Goal: Task Accomplishment & Management: Manage account settings

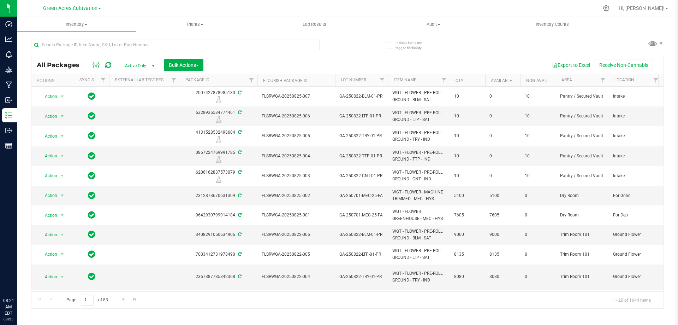
click at [178, 44] on input "text" at bounding box center [175, 45] width 289 height 11
click at [184, 35] on div at bounding box center [189, 44] width 317 height 23
click at [185, 47] on input "text" at bounding box center [175, 45] width 289 height 11
paste input "GA-250728-DDA-06-FA"
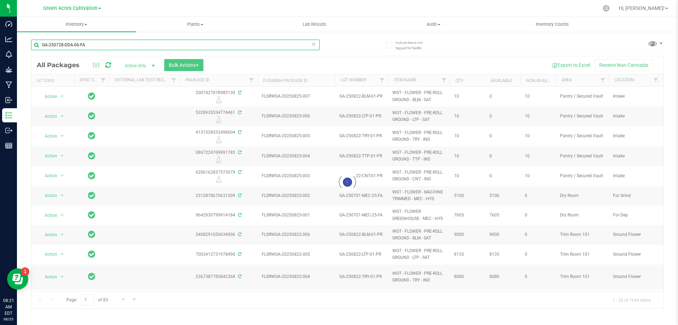
type input "GA-250728-DDA-06-FA"
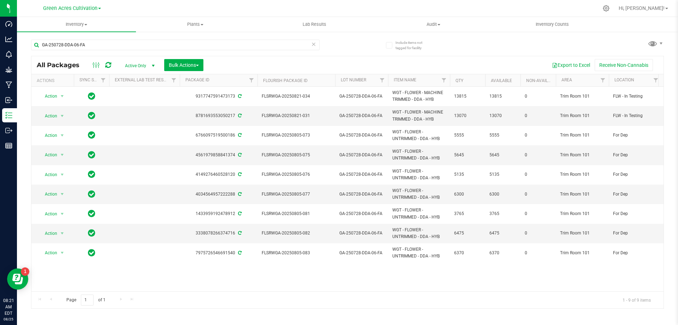
click at [197, 54] on div "GA-250728-DDA-06-FA" at bounding box center [175, 48] width 289 height 16
click at [197, 62] on span "Bulk Actions" at bounding box center [184, 65] width 30 height 6
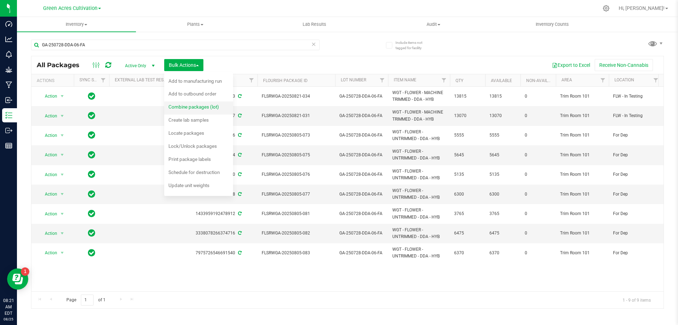
click at [196, 106] on span "Combine packages (lot)" at bounding box center [194, 107] width 51 height 6
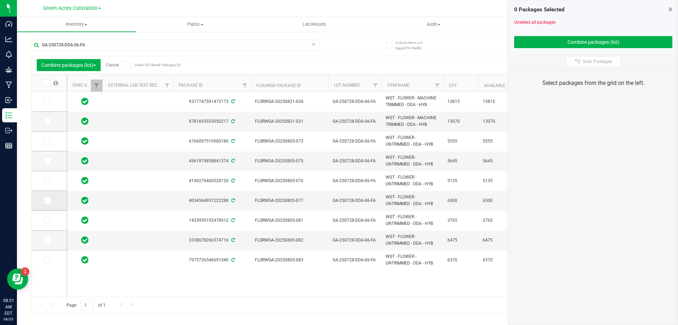
click at [49, 200] on icon at bounding box center [47, 200] width 5 height 0
click at [0, 0] on input "checkbox" at bounding box center [0, 0] width 0 height 0
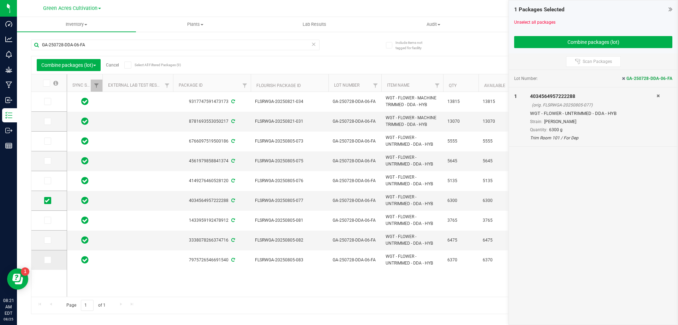
click at [48, 260] on icon at bounding box center [47, 260] width 5 height 0
click at [0, 0] on input "checkbox" at bounding box center [0, 0] width 0 height 0
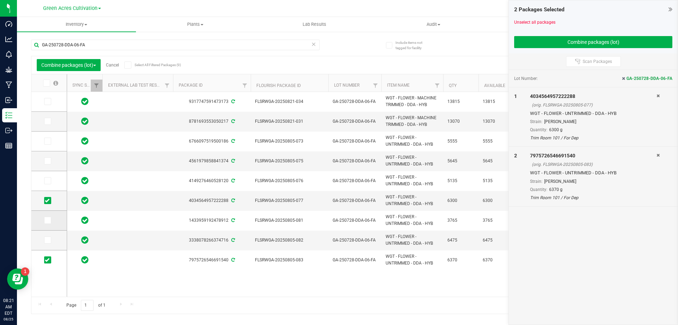
click at [48, 220] on icon at bounding box center [47, 220] width 5 height 0
click at [0, 0] on input "checkbox" at bounding box center [0, 0] width 0 height 0
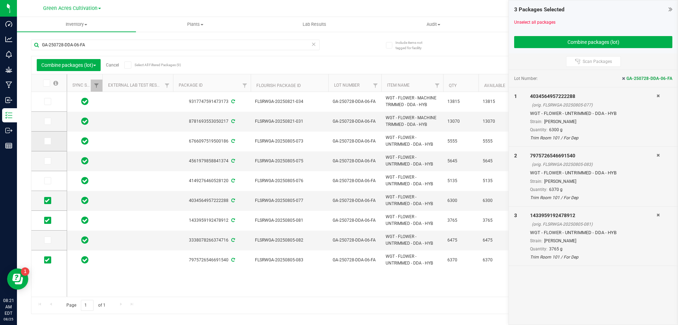
click at [48, 141] on icon at bounding box center [47, 141] width 5 height 0
click at [0, 0] on input "checkbox" at bounding box center [0, 0] width 0 height 0
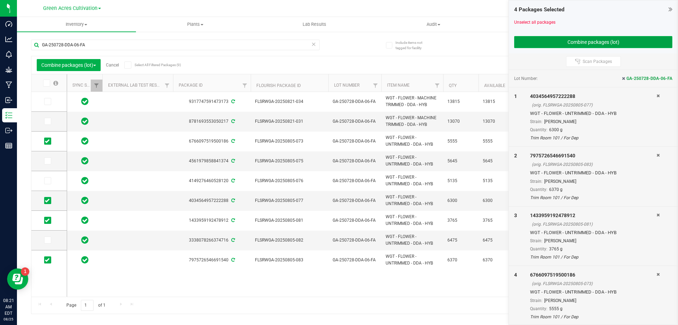
drag, startPoint x: 606, startPoint y: 43, endPoint x: 607, endPoint y: 40, distance: 4.1
click at [607, 41] on button "Combine packages (lot)" at bounding box center [593, 42] width 158 height 12
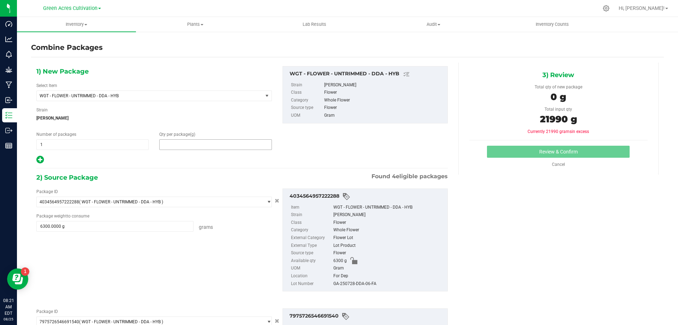
click at [263, 144] on span at bounding box center [215, 144] width 112 height 11
type input "21990"
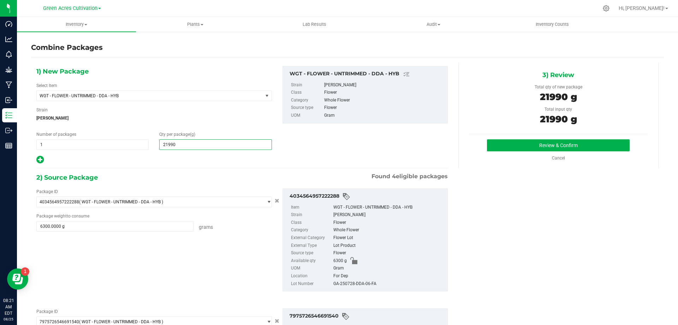
type input "21,990"
click at [372, 287] on div "GA-250728-DDA-06-FA" at bounding box center [389, 284] width 111 height 8
drag, startPoint x: 372, startPoint y: 287, endPoint x: 373, endPoint y: 282, distance: 5.1
click at [372, 284] on div "GA-250728-DDA-06-FA" at bounding box center [389, 284] width 111 height 8
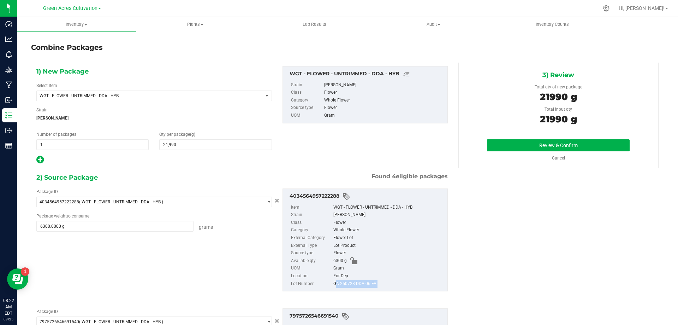
copy div "GA-250728-DDA-06-FA"
click at [510, 135] on div "3) Review Total qty of new package 21990 g Total input qty 21990 g Review & Con…" at bounding box center [559, 116] width 200 height 106
click at [510, 153] on div "Review & Confirm Cancel" at bounding box center [559, 150] width 178 height 22
click at [509, 147] on button "Review & Confirm" at bounding box center [558, 145] width 143 height 12
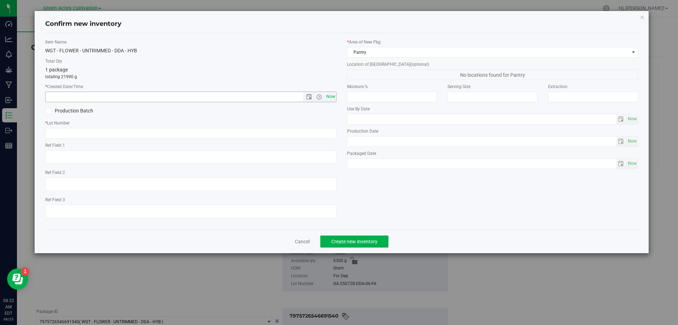
click at [330, 95] on span "Now" at bounding box center [331, 97] width 12 height 10
type input "[DATE] 8:22 AM"
click at [323, 136] on input "text" at bounding box center [190, 133] width 291 height 11
paste input "GA-250728-DDA-06-FA"
type input "GA-250728-DDA-06-FA"
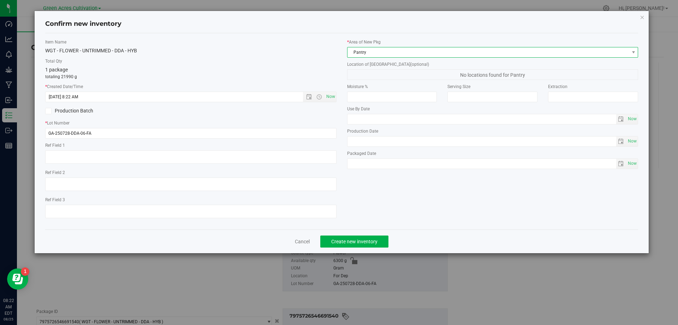
click at [410, 52] on span "Pantry" at bounding box center [489, 52] width 282 height 10
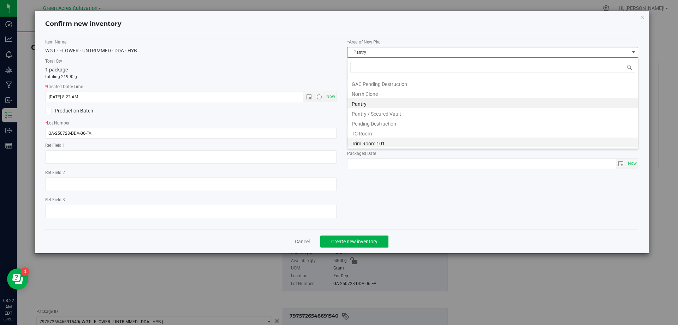
scroll to position [98, 0]
click at [373, 145] on li "Trim Room 101" at bounding box center [493, 142] width 291 height 10
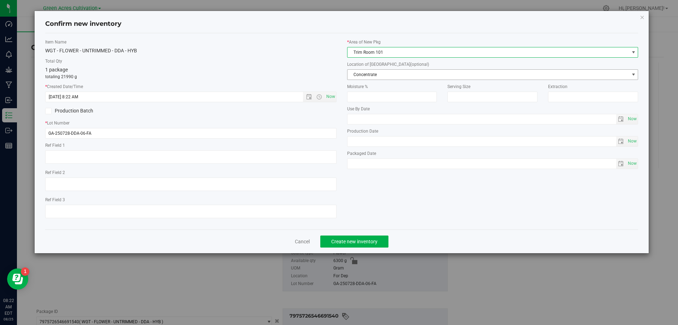
click at [394, 69] on span "Concentrate" at bounding box center [492, 74] width 291 height 11
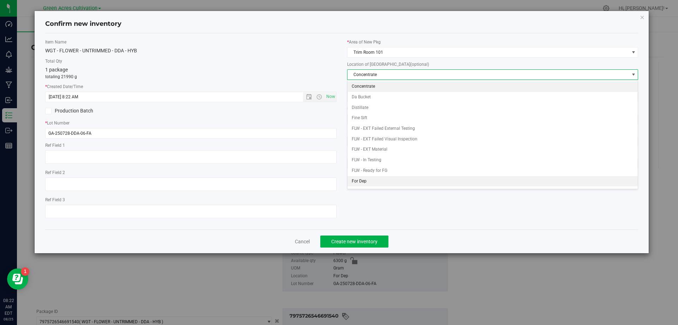
click at [379, 185] on li "For Dep" at bounding box center [493, 181] width 291 height 11
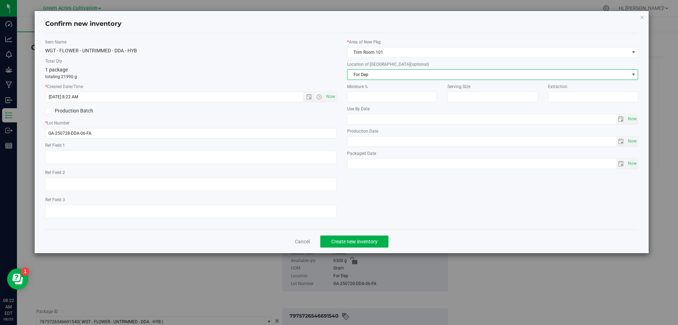
click at [408, 76] on span "For Dep" at bounding box center [489, 75] width 282 height 10
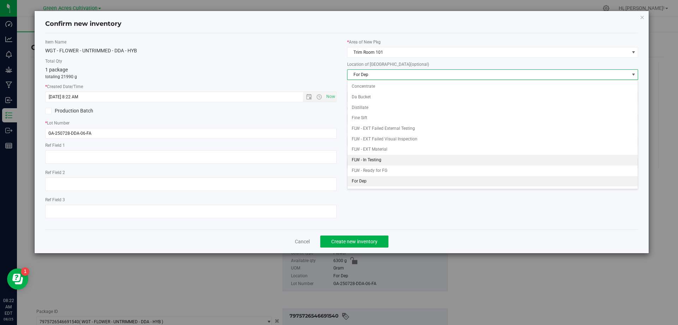
click at [392, 158] on li "FLW - In Testing" at bounding box center [493, 160] width 291 height 11
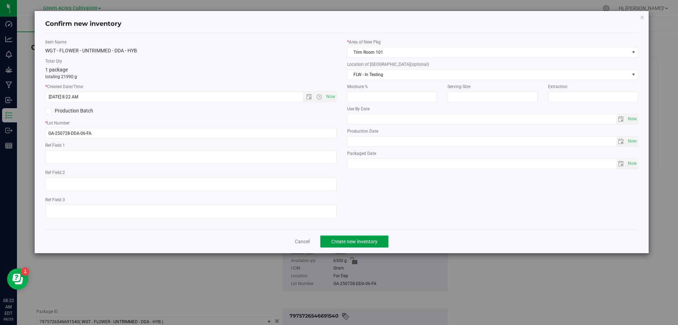
click at [360, 243] on span "Create new inventory" at bounding box center [354, 241] width 46 height 6
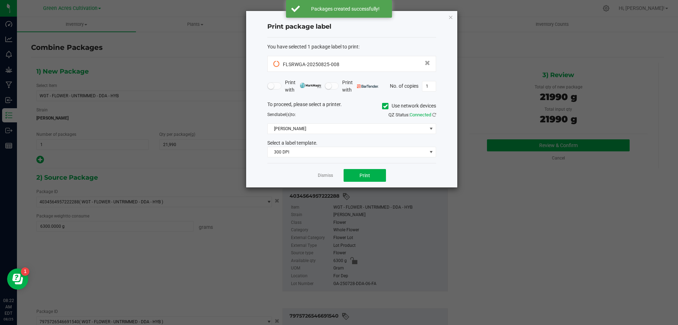
click at [388, 109] on label "Use network devices" at bounding box center [409, 105] width 54 height 7
click at [0, 0] on input "Use network devices" at bounding box center [0, 0] width 0 height 0
click at [389, 131] on span at bounding box center [347, 129] width 159 height 10
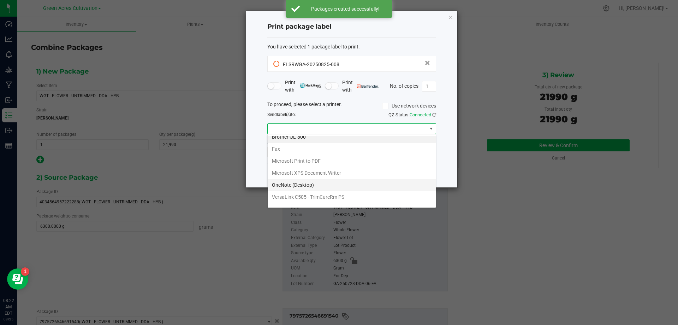
scroll to position [13, 0]
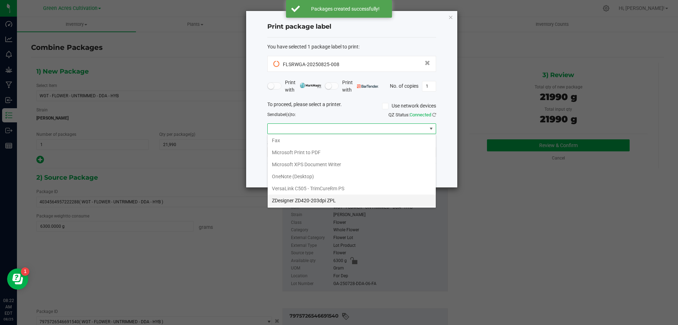
click at [340, 198] on ZPL "ZDesigner ZD420-203dpi ZPL" at bounding box center [352, 200] width 168 height 12
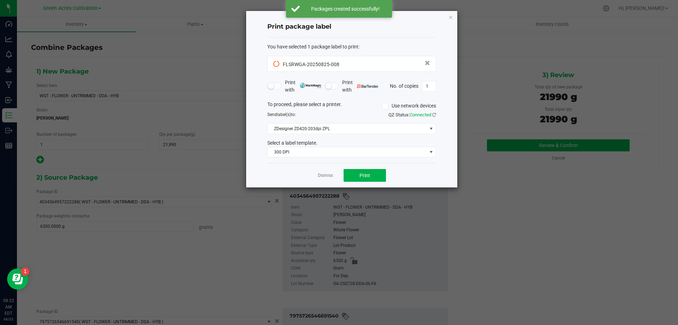
click at [346, 160] on div "You have selected 1 package label to print : FLSRWGA-20250825-008 Print with Pr…" at bounding box center [351, 100] width 169 height 126
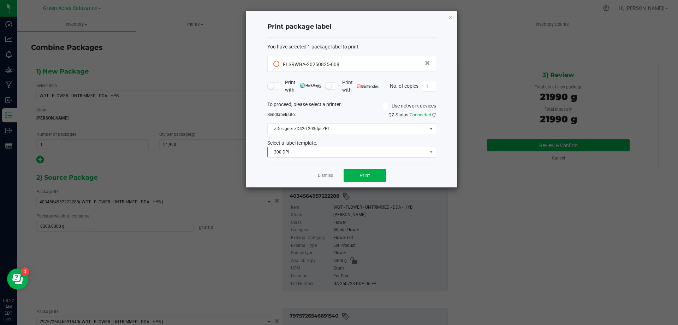
click at [347, 157] on span "300 DPI" at bounding box center [351, 152] width 169 height 11
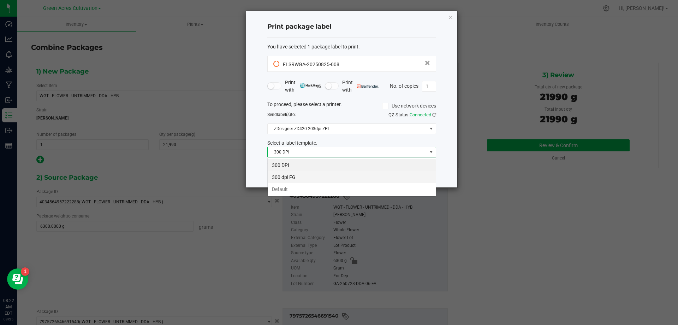
scroll to position [11, 169]
click at [350, 185] on li "Default" at bounding box center [352, 189] width 168 height 12
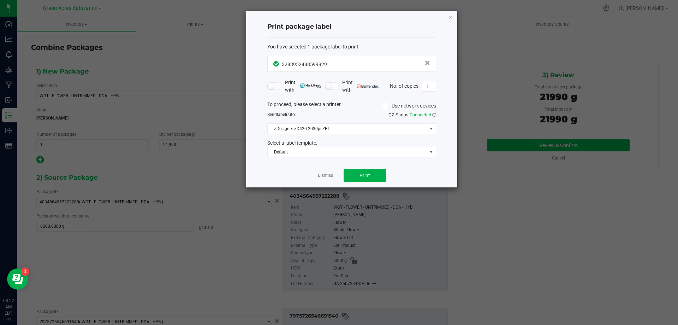
click at [327, 171] on div "Dismiss Print" at bounding box center [351, 175] width 169 height 24
click at [329, 175] on link "Dismiss" at bounding box center [325, 175] width 15 height 6
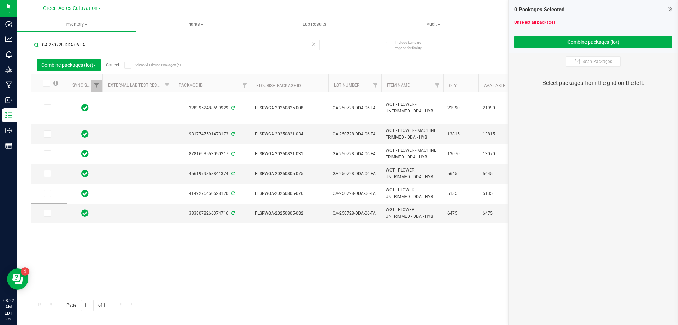
click at [119, 64] on link "Cancel" at bounding box center [112, 65] width 13 height 5
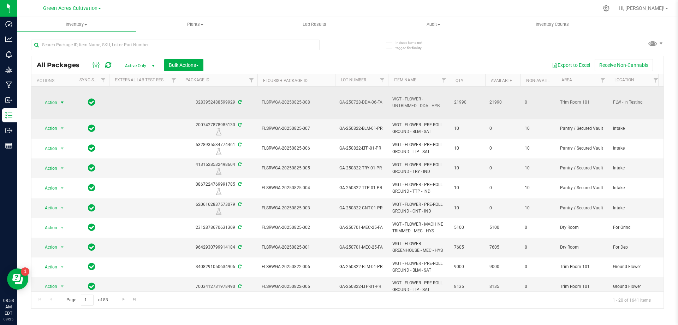
click at [56, 103] on span "Action" at bounding box center [48, 103] width 19 height 10
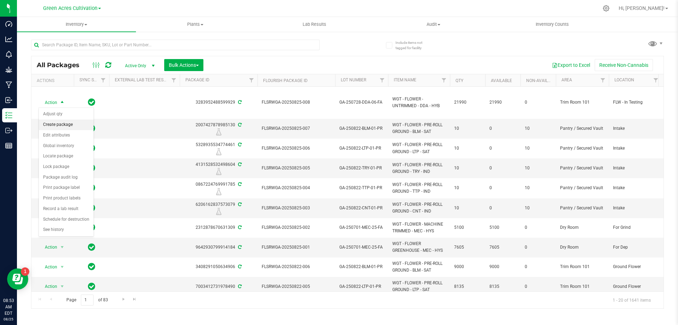
click at [69, 122] on li "Create package" at bounding box center [66, 124] width 55 height 11
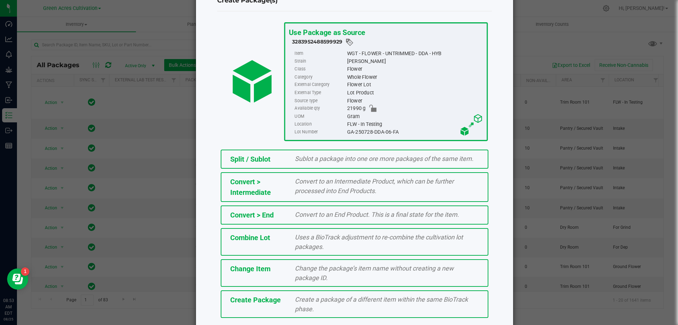
scroll to position [51, 0]
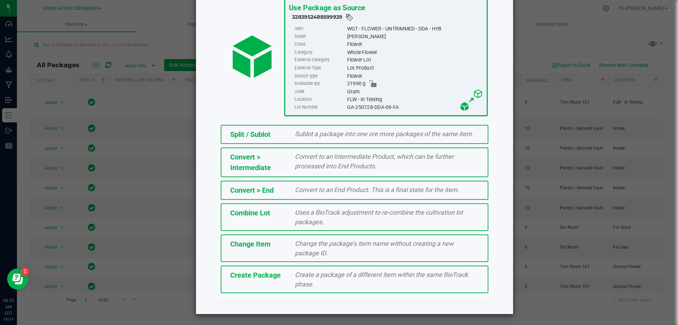
click at [320, 285] on div "Create a package of a different item within the same BioTrack phase." at bounding box center [387, 279] width 195 height 19
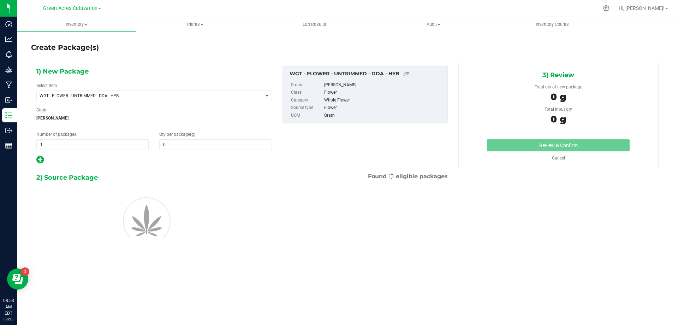
type input "0.0000"
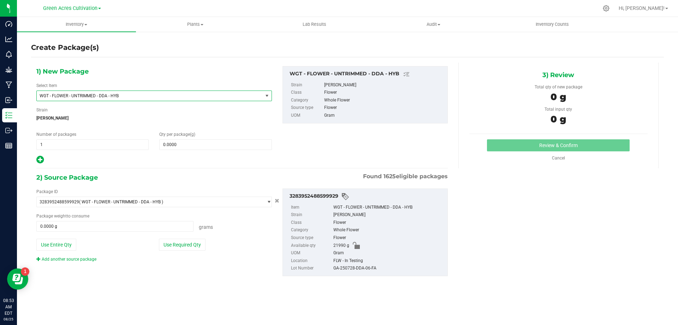
click at [194, 100] on span "WGT - FLOWER - UNTRIMMED - DDA - HYB" at bounding box center [150, 96] width 226 height 10
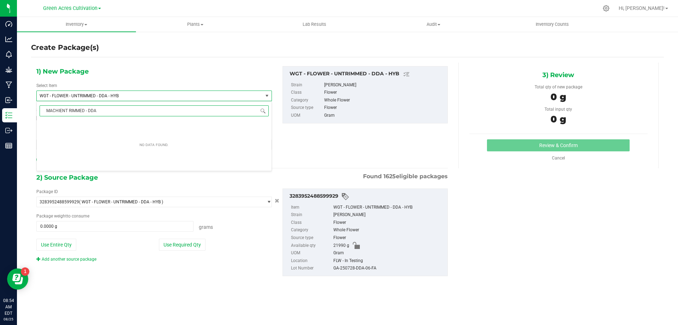
click at [71, 111] on input "MACHIENT RIMMED - DDA" at bounding box center [154, 110] width 229 height 11
click at [69, 110] on input "MACHIENT RIMMED - DDA" at bounding box center [154, 110] width 229 height 11
click at [65, 113] on input "MACHIENT TRIMMED - DDA" at bounding box center [154, 110] width 229 height 11
type input "MACHINE TRIMMED - DDA"
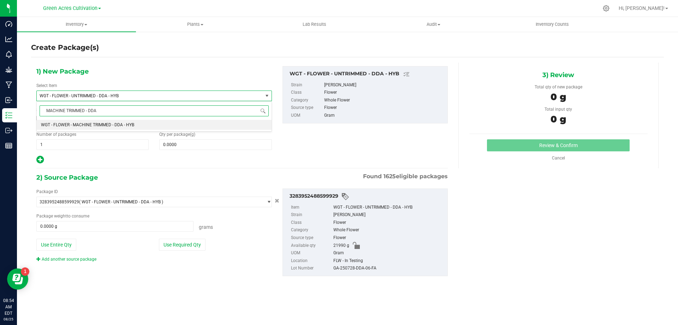
click at [196, 122] on li "WGT - FLOWER - MACHINE TRIMMED - DDA - HYB" at bounding box center [154, 125] width 235 height 10
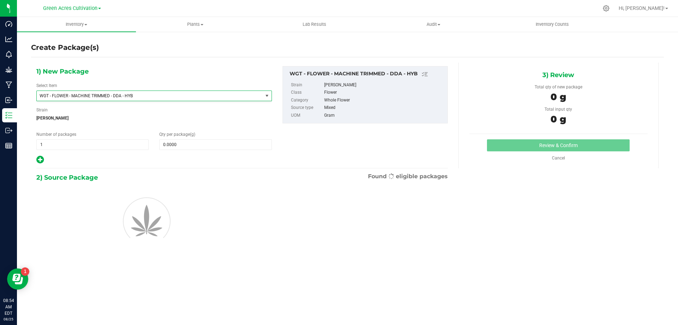
type input "0.0000"
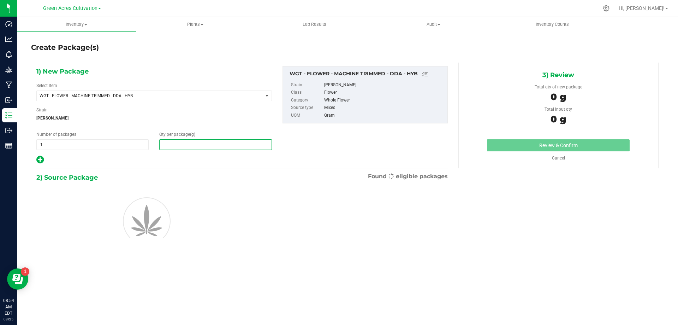
click at [196, 140] on span at bounding box center [215, 144] width 112 height 11
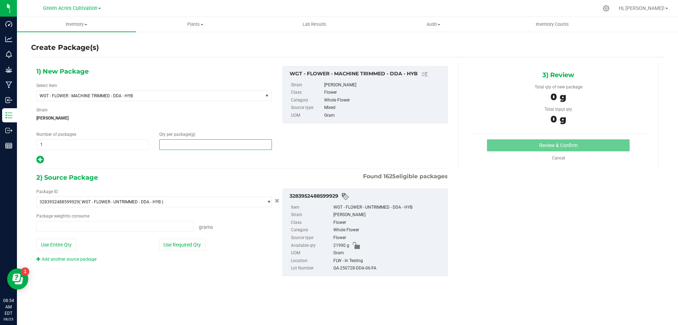
type input "0.0000 g"
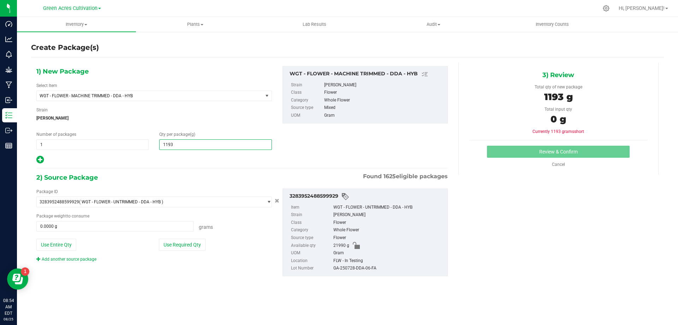
type input "11935"
type input "11,935.0000"
click at [200, 244] on button "Use Required Qty" at bounding box center [182, 244] width 47 height 12
type input "11935.0000 g"
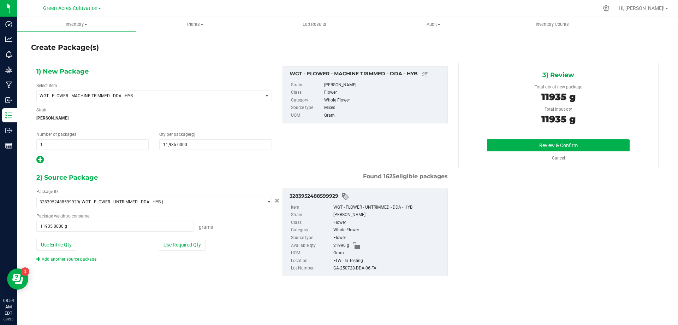
click at [353, 268] on div "GA-250728-DDA-06-FA" at bounding box center [389, 268] width 111 height 8
copy div "GA-250728-DDA-06-FA"
click at [524, 149] on button "Review & Confirm" at bounding box center [558, 145] width 143 height 12
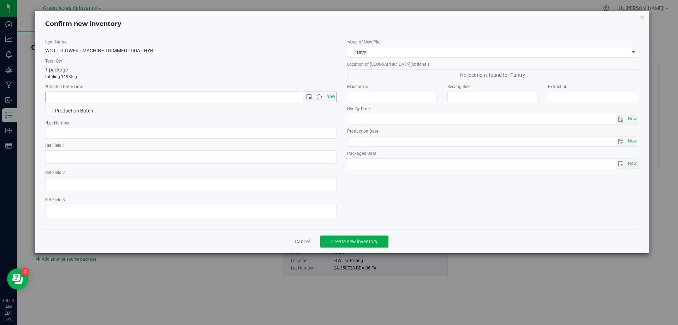
click at [332, 100] on span "Now" at bounding box center [331, 97] width 12 height 10
type input "[DATE] 8:54 AM"
click at [332, 139] on div "Item Name WGT - FLOWER - MACHINE TRIMMED - DDA - HYB Total Qty 1 package totali…" at bounding box center [191, 131] width 302 height 185
click at [329, 131] on input "text" at bounding box center [190, 133] width 291 height 11
paste input "GA-250728-DDA-06-FA"
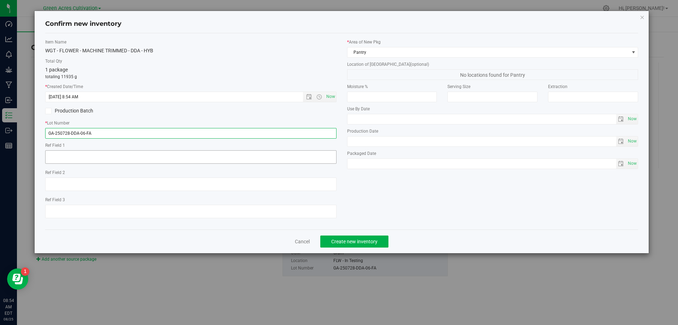
type input "GA-250728-DDA-06-FA"
click at [215, 157] on textarea at bounding box center [190, 156] width 291 height 13
type textarea "RESAMPLE ??"
click at [485, 45] on div "* Area of [GEOGRAPHIC_DATA] Pantry" at bounding box center [492, 48] width 291 height 19
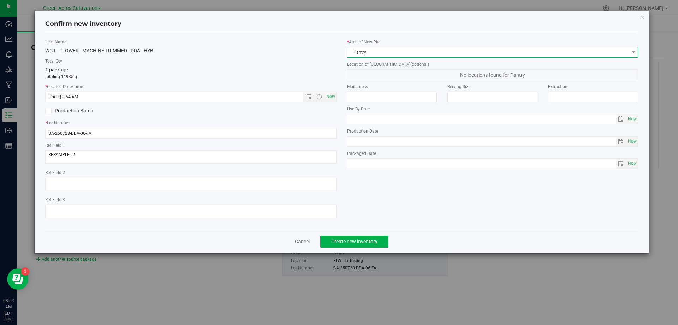
click at [488, 50] on span "Pantry" at bounding box center [489, 52] width 282 height 10
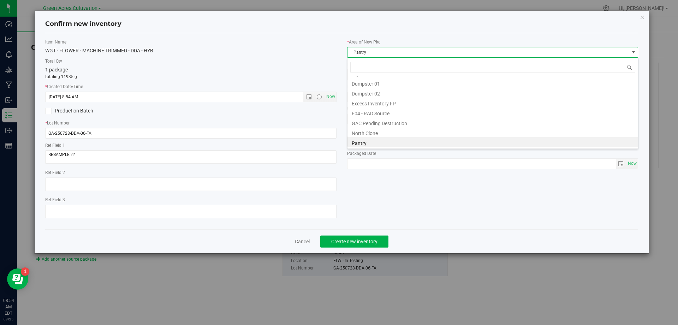
scroll to position [98, 0]
click at [417, 140] on li "Trim Room 101" at bounding box center [493, 142] width 291 height 10
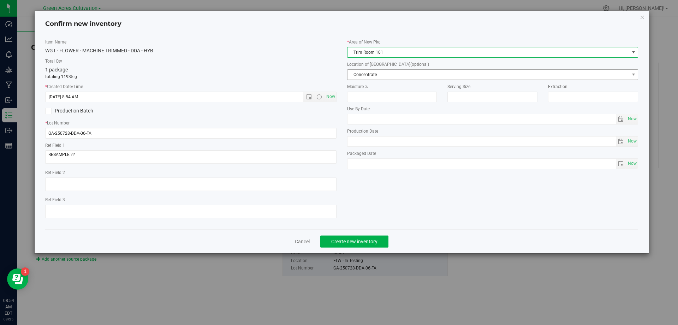
click at [437, 78] on span "Concentrate" at bounding box center [489, 75] width 282 height 10
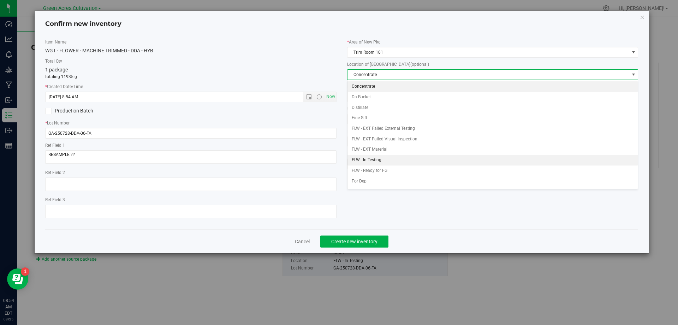
click at [398, 160] on li "FLW - In Testing" at bounding box center [493, 160] width 291 height 11
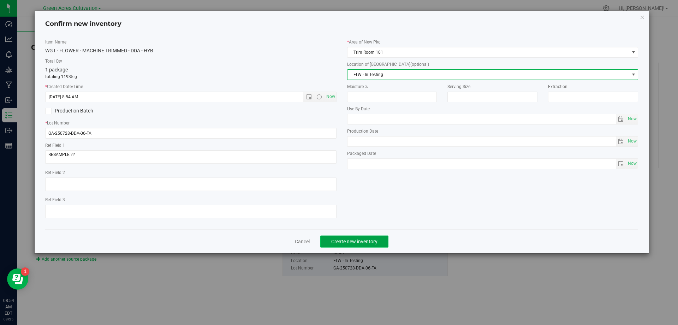
click at [366, 236] on button "Create new inventory" at bounding box center [354, 241] width 68 height 12
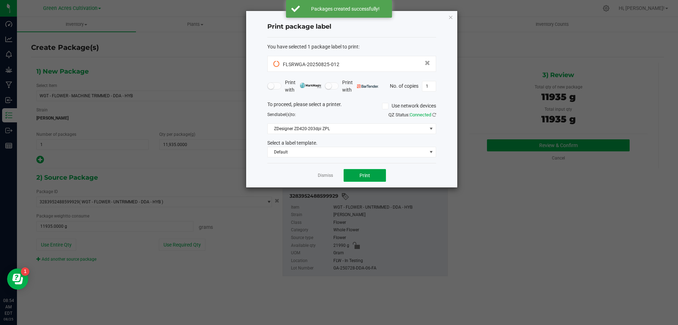
click at [366, 172] on button "Print" at bounding box center [365, 175] width 42 height 13
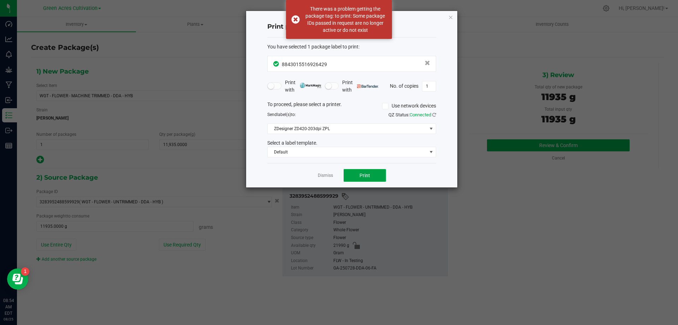
click at [363, 175] on span "Print" at bounding box center [365, 175] width 11 height 6
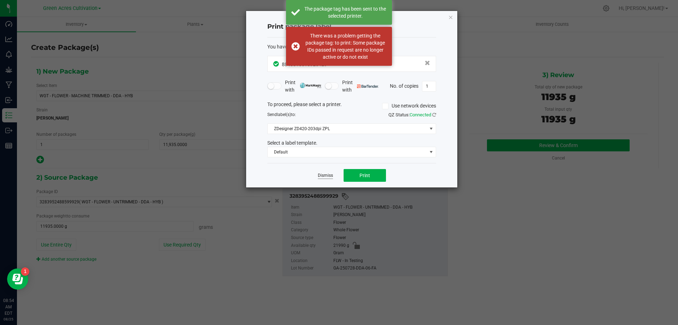
click at [330, 173] on link "Dismiss" at bounding box center [325, 175] width 15 height 6
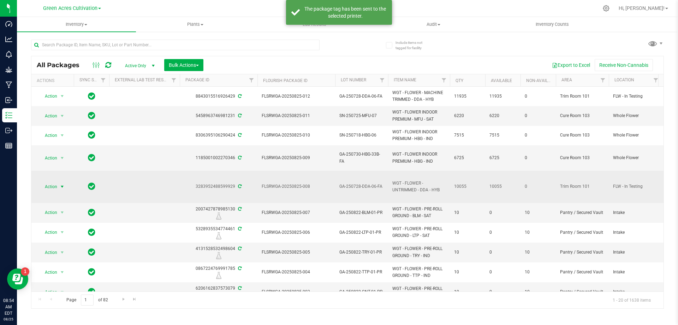
click at [50, 186] on span "Action" at bounding box center [48, 187] width 19 height 10
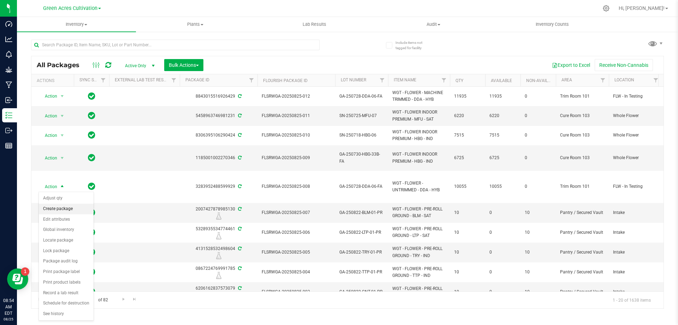
click at [59, 209] on li "Create package" at bounding box center [66, 209] width 55 height 11
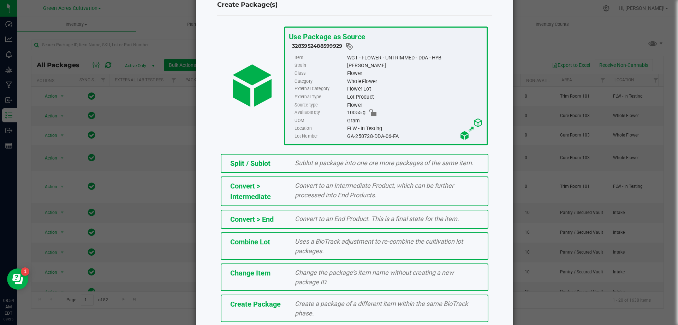
scroll to position [51, 0]
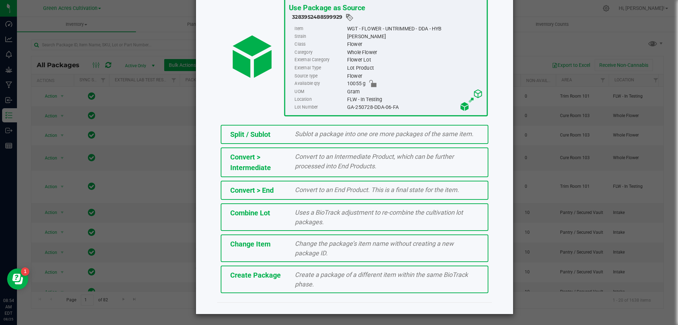
click at [319, 278] on div "Create a package of a different item within the same BioTrack phase." at bounding box center [387, 279] width 195 height 19
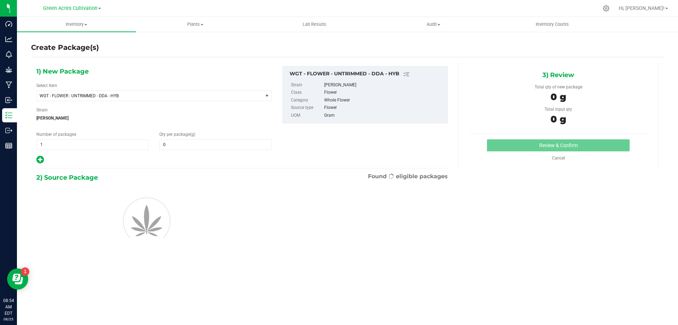
type input "0.0000"
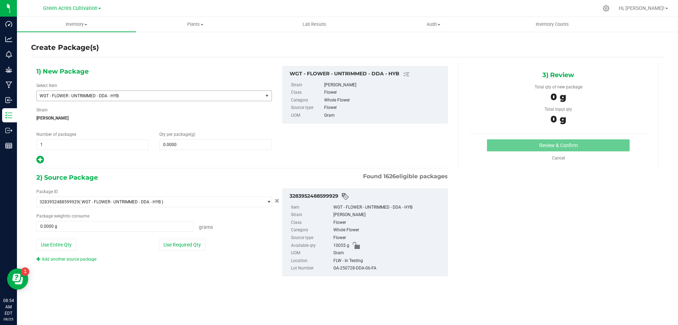
click at [159, 96] on span "WGT - FLOWER - UNTRIMMED - DDA - HYB" at bounding box center [146, 95] width 212 height 5
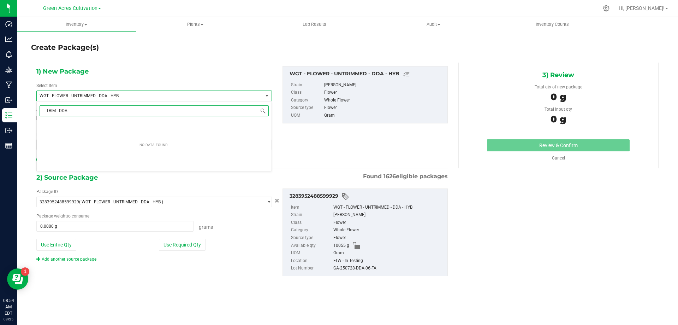
type input "TRIM - DDA"
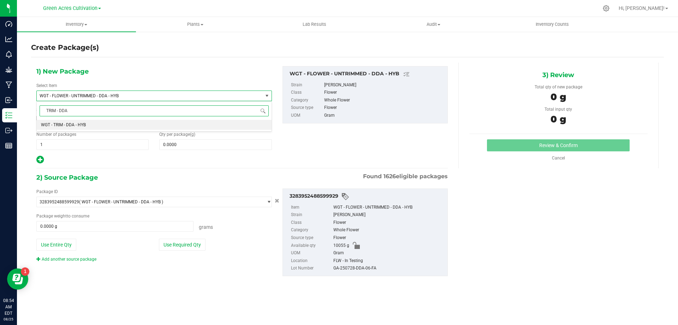
click at [204, 122] on li "WGT - TRIM - DDA - HYB" at bounding box center [154, 125] width 235 height 10
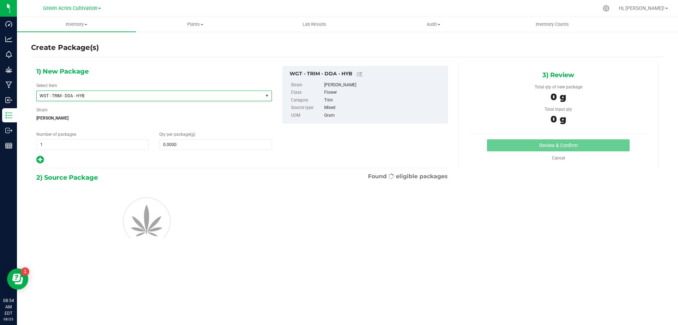
type input "0.0000"
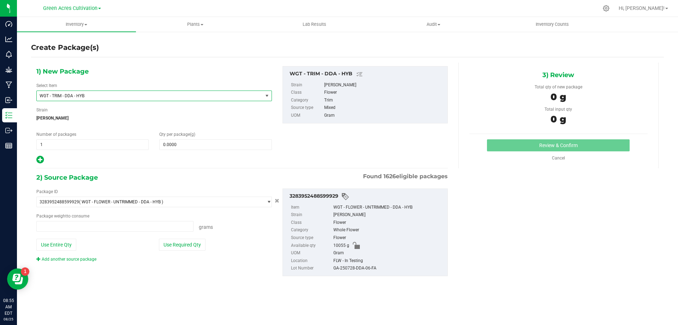
type input "0.0000 g"
click at [218, 146] on span at bounding box center [215, 144] width 112 height 11
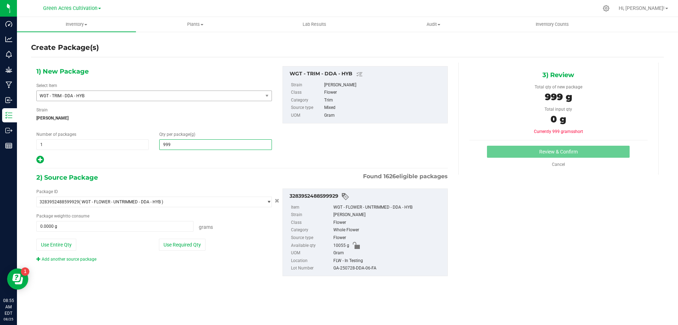
type input "9990"
type input "9,990.0000"
click at [198, 236] on div "Package ID 3283952488599929 ( WGT - FLOWER - UNTRIMMED - DDA - HYB ) 0004193013…" at bounding box center [154, 225] width 246 height 74
click at [198, 241] on button "Use Required Qty" at bounding box center [182, 244] width 47 height 12
type input "9990.0000 g"
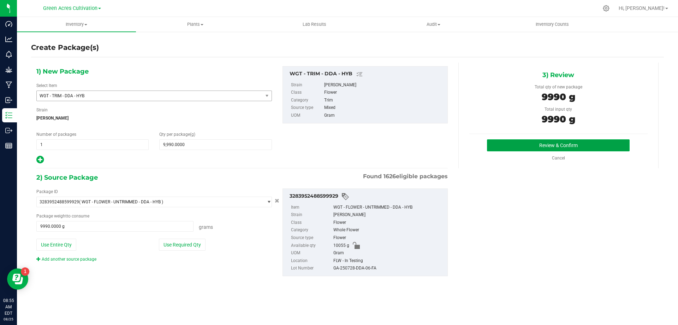
click at [532, 144] on button "Review & Confirm" at bounding box center [558, 145] width 143 height 12
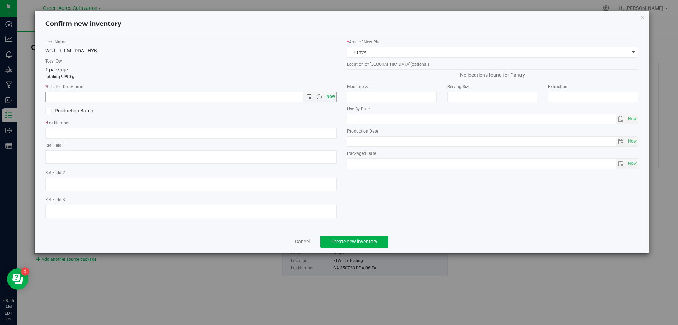
click at [329, 97] on span "Now" at bounding box center [331, 97] width 12 height 10
type input "[DATE] 8:55 AM"
click at [318, 131] on input "text" at bounding box center [190, 133] width 291 height 11
paste input "GA-250728-DDA-06-FA"
type input "GA-250728-DDA-06-TB"
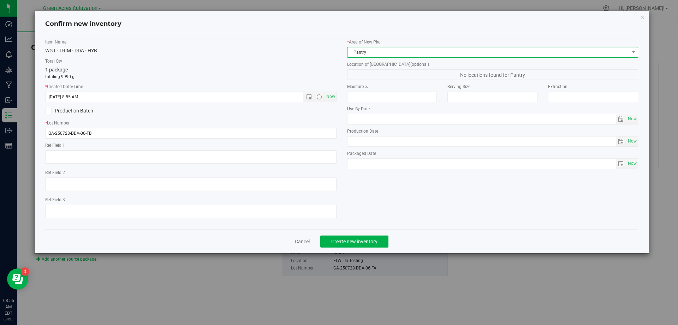
click at [396, 49] on span "Pantry" at bounding box center [489, 52] width 282 height 10
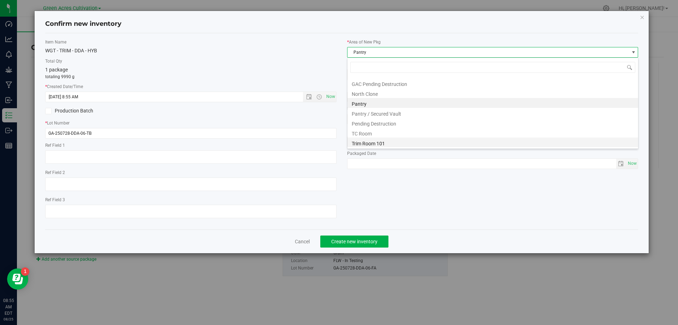
scroll to position [98, 0]
click at [387, 144] on li "Trim Room 101" at bounding box center [493, 142] width 291 height 10
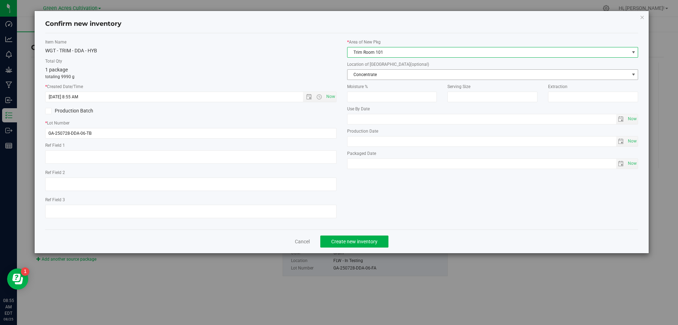
click at [397, 77] on span "Concentrate" at bounding box center [489, 75] width 282 height 10
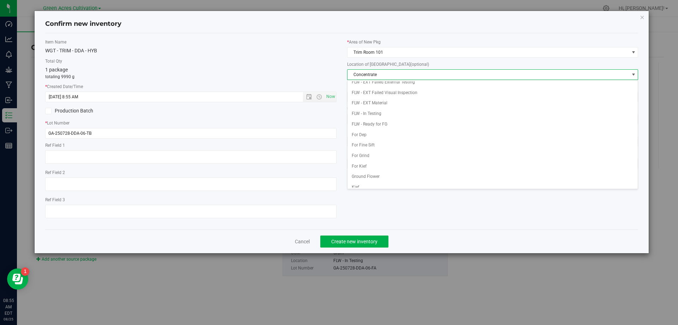
scroll to position [72, 0]
click at [379, 173] on li "Quarantine" at bounding box center [493, 171] width 291 height 11
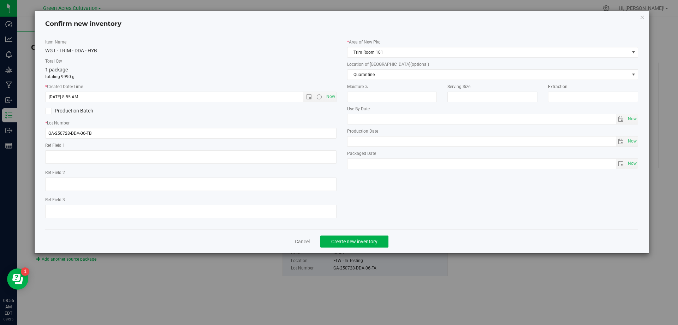
click at [360, 226] on div "Item Name WGT - TRIM - DDA - HYB Total Qty 1 package totaling 9990 g * Created …" at bounding box center [342, 131] width 594 height 196
click at [360, 234] on div "Cancel Create new inventory" at bounding box center [342, 241] width 594 height 24
click at [360, 240] on span "Create new inventory" at bounding box center [354, 241] width 46 height 6
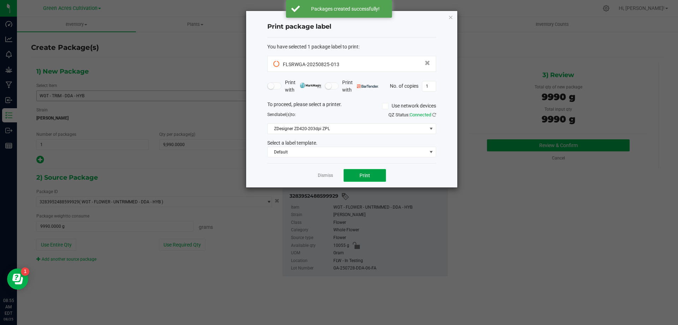
click at [365, 172] on span "Print" at bounding box center [365, 175] width 11 height 6
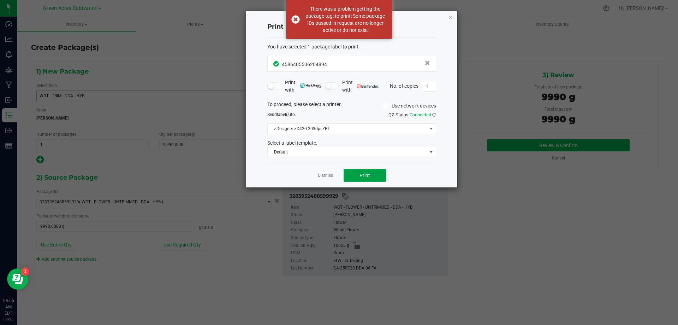
click at [363, 171] on button "Print" at bounding box center [365, 175] width 42 height 13
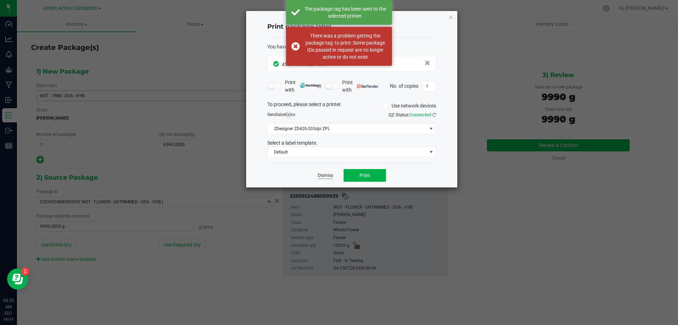
click at [326, 174] on link "Dismiss" at bounding box center [325, 175] width 15 height 6
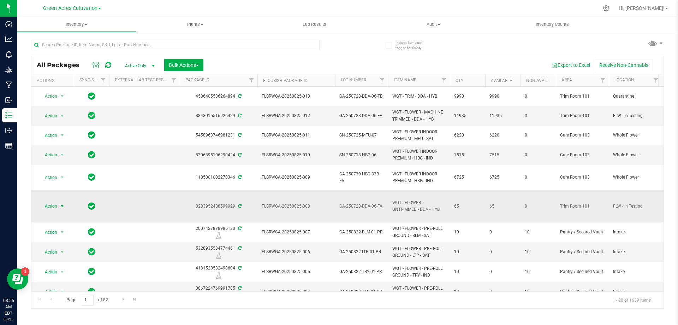
click at [39, 201] on span "Action" at bounding box center [48, 206] width 19 height 10
click at [43, 201] on span "Action" at bounding box center [48, 206] width 19 height 10
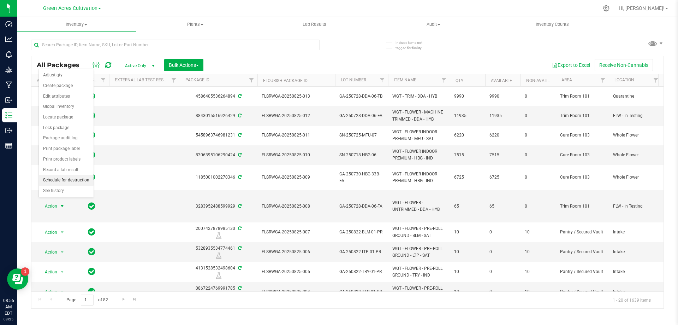
click at [65, 179] on li "Schedule for destruction" at bounding box center [66, 180] width 55 height 11
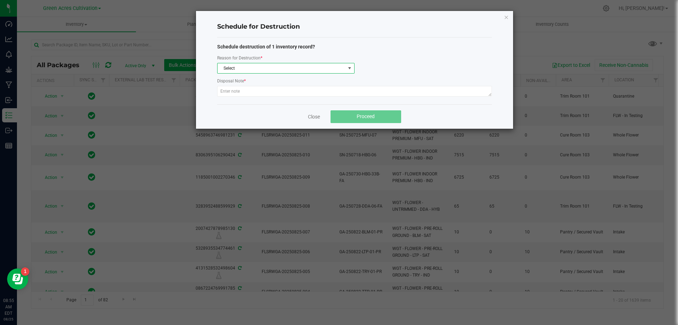
click at [244, 71] on span "Select" at bounding box center [282, 68] width 128 height 10
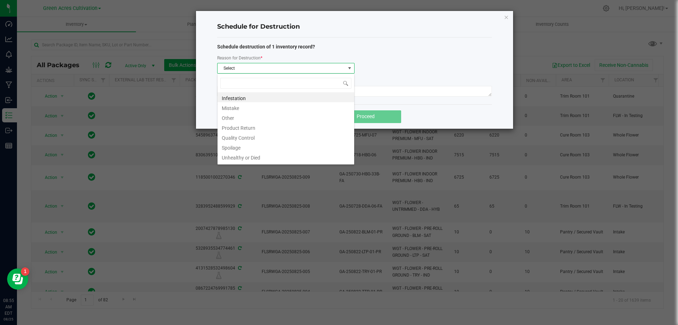
scroll to position [11, 137]
type input "W"
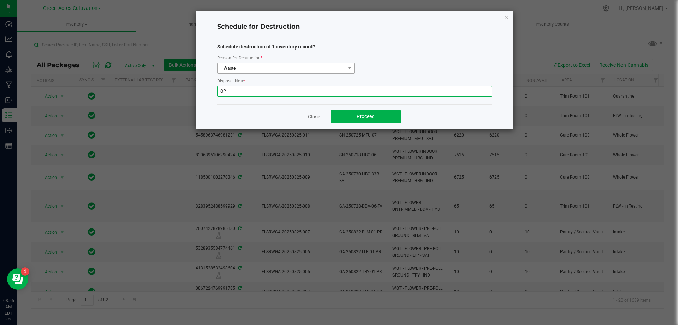
type textarea "Q"
type textarea "POST GB"
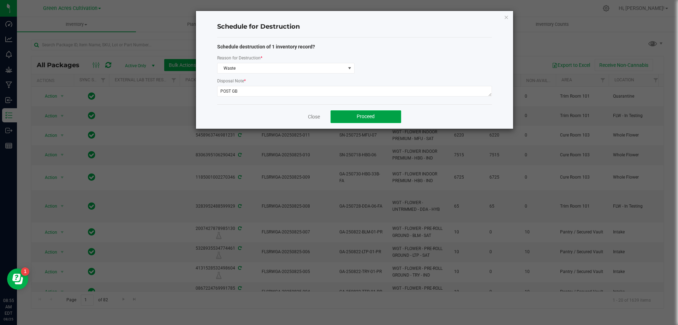
click at [357, 118] on button "Proceed" at bounding box center [366, 116] width 71 height 13
